Goal: Transaction & Acquisition: Book appointment/travel/reservation

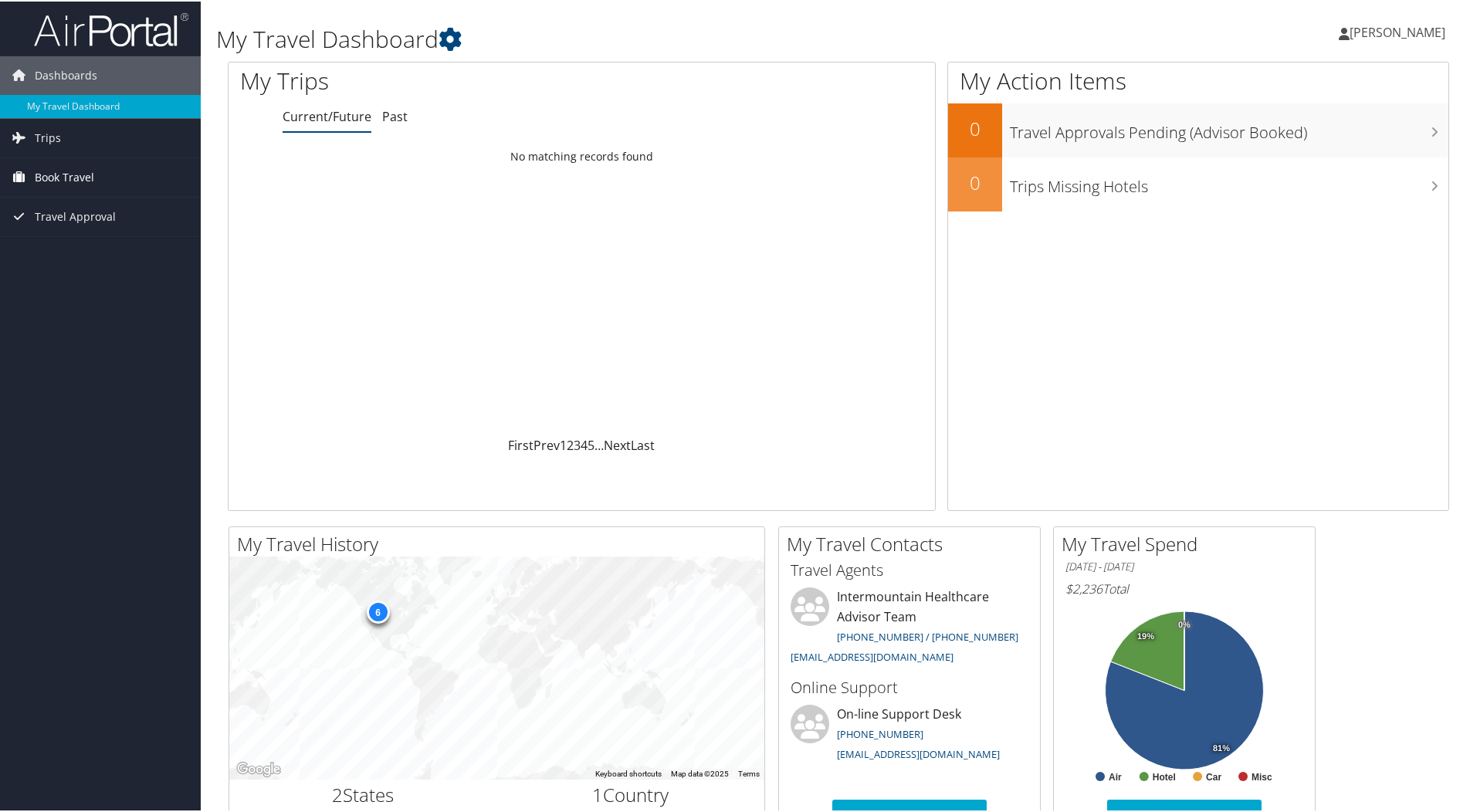
click at [45, 179] on span "Book Travel" at bounding box center [65, 176] width 60 height 38
click at [100, 256] on link "Book/Manage Online Trips" at bounding box center [100, 252] width 201 height 23
click at [51, 180] on span "Book Travel" at bounding box center [65, 176] width 60 height 38
click at [89, 245] on link "Book/Manage Online Trips" at bounding box center [100, 252] width 201 height 23
